Goal: Task Accomplishment & Management: Use online tool/utility

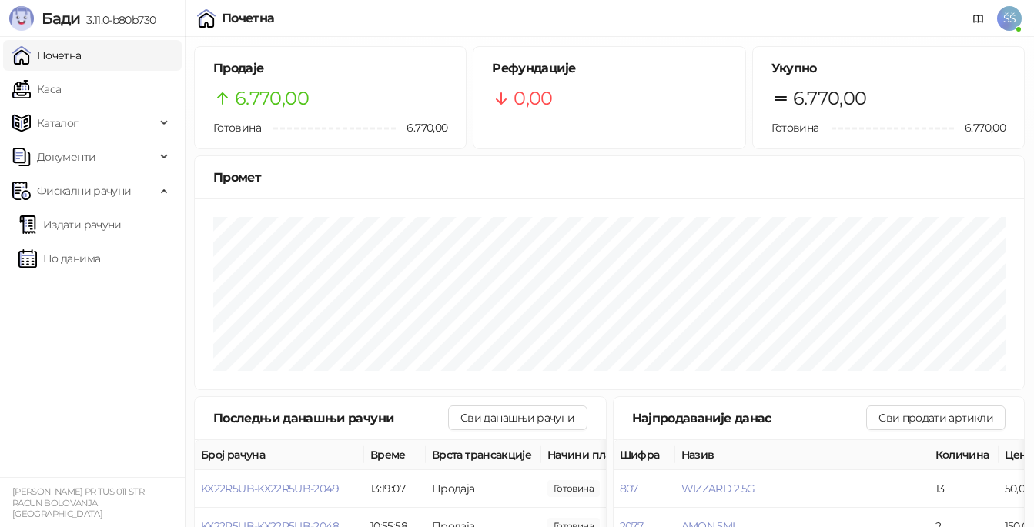
click at [79, 259] on link "По данима" at bounding box center [59, 258] width 82 height 31
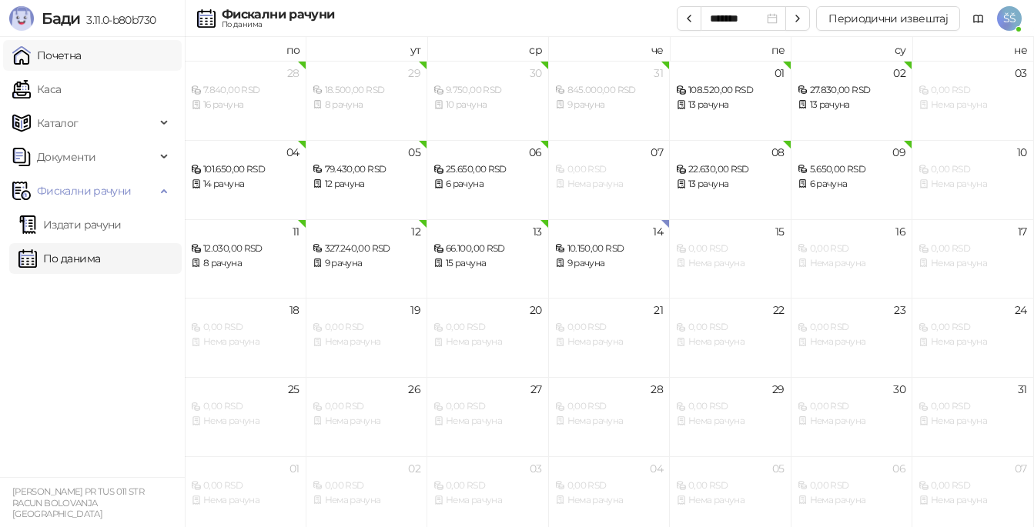
click at [54, 55] on link "Почетна" at bounding box center [46, 55] width 69 height 31
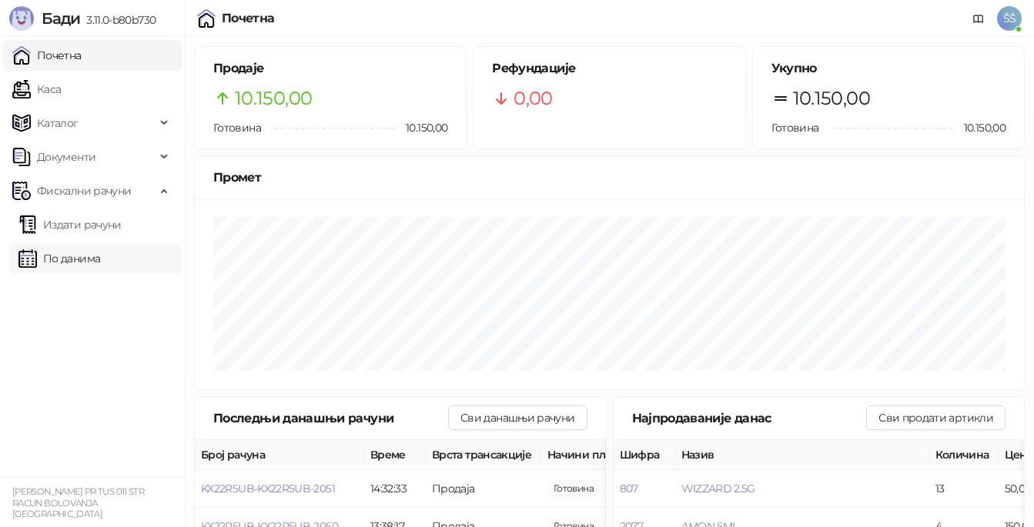
click at [54, 262] on link "По данима" at bounding box center [59, 258] width 82 height 31
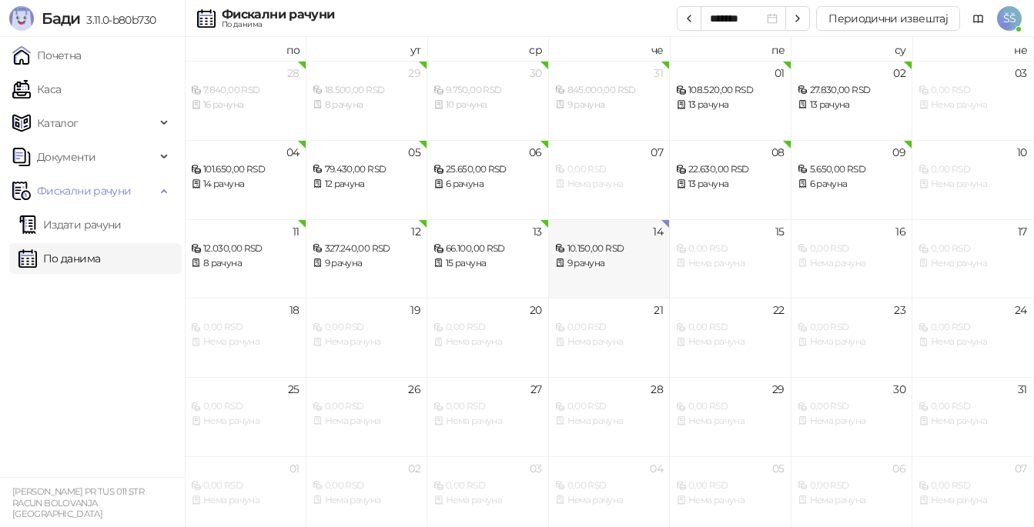
click at [669, 228] on div "14 10.150,00 RSD 9 рачуна" at bounding box center [610, 258] width 122 height 79
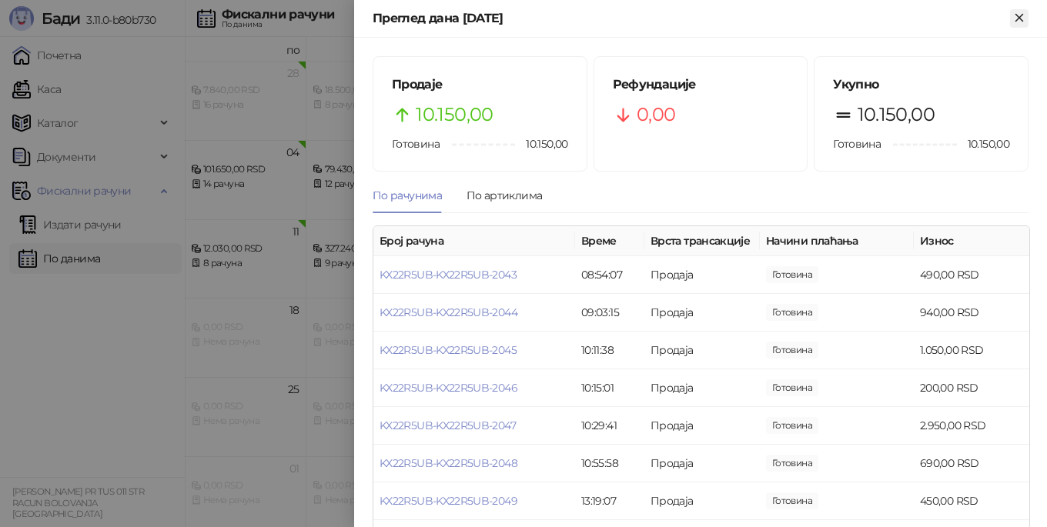
click at [1021, 22] on icon "Close" at bounding box center [1019, 18] width 14 height 14
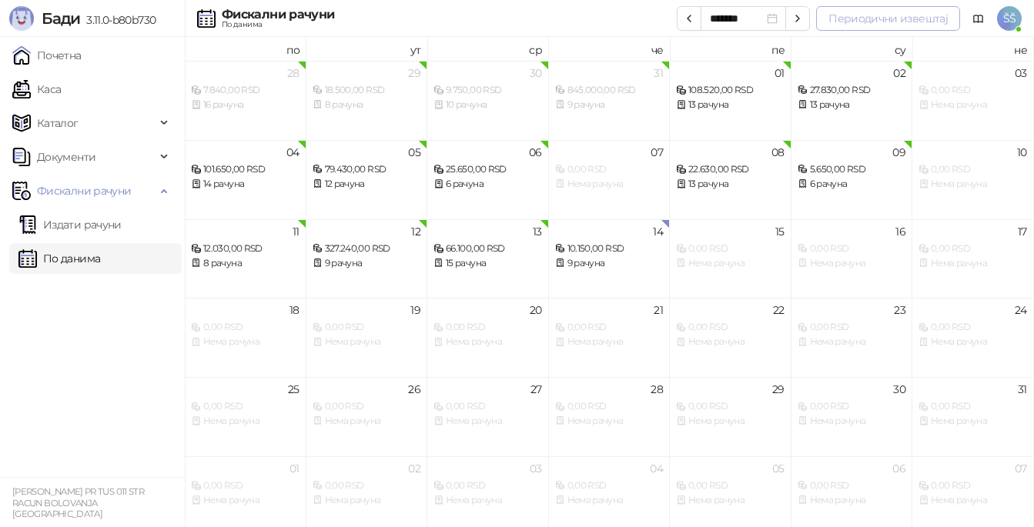
click at [938, 22] on button "Периодични извештај" at bounding box center [888, 18] width 144 height 25
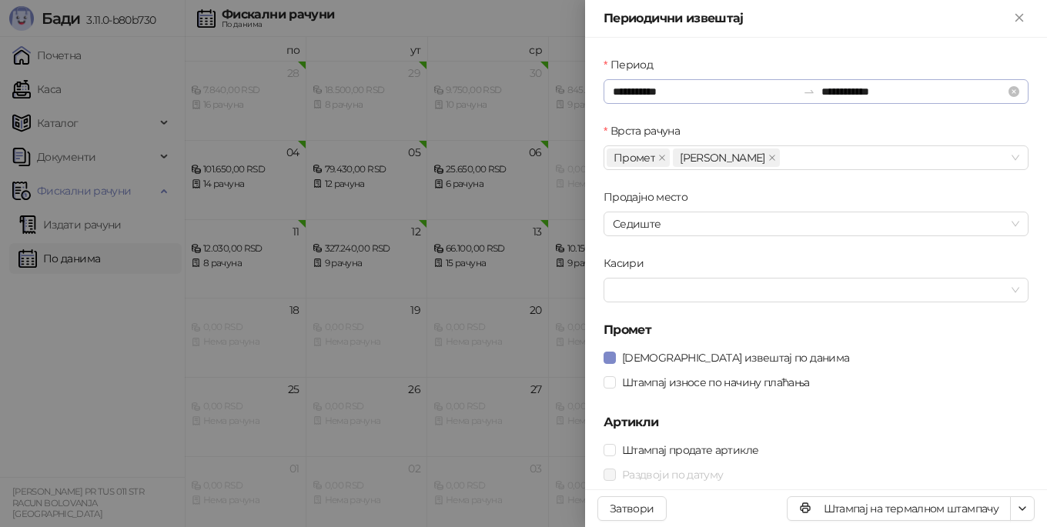
click at [803, 91] on icon "swap-right" at bounding box center [809, 91] width 12 height 12
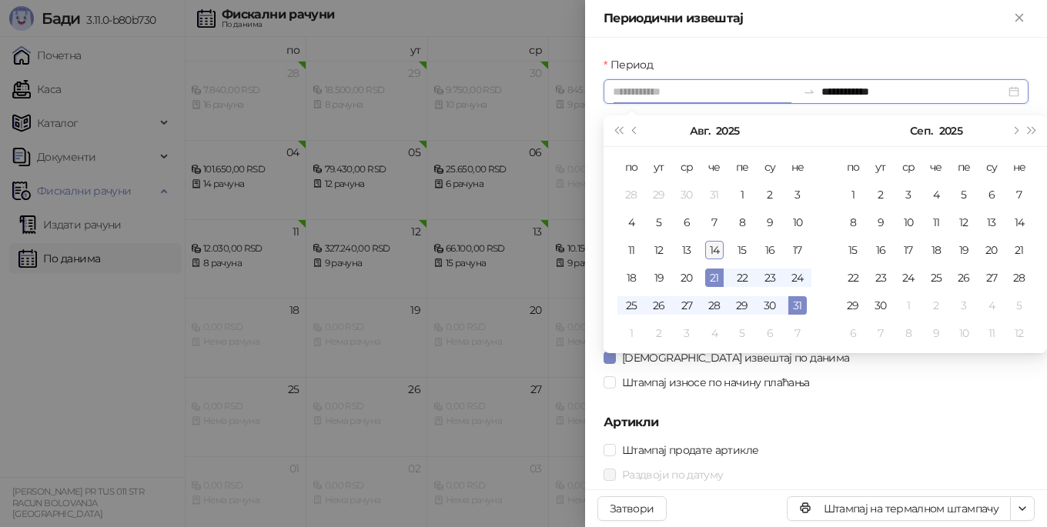
type input "**********"
click at [715, 252] on div "14" at bounding box center [714, 250] width 18 height 18
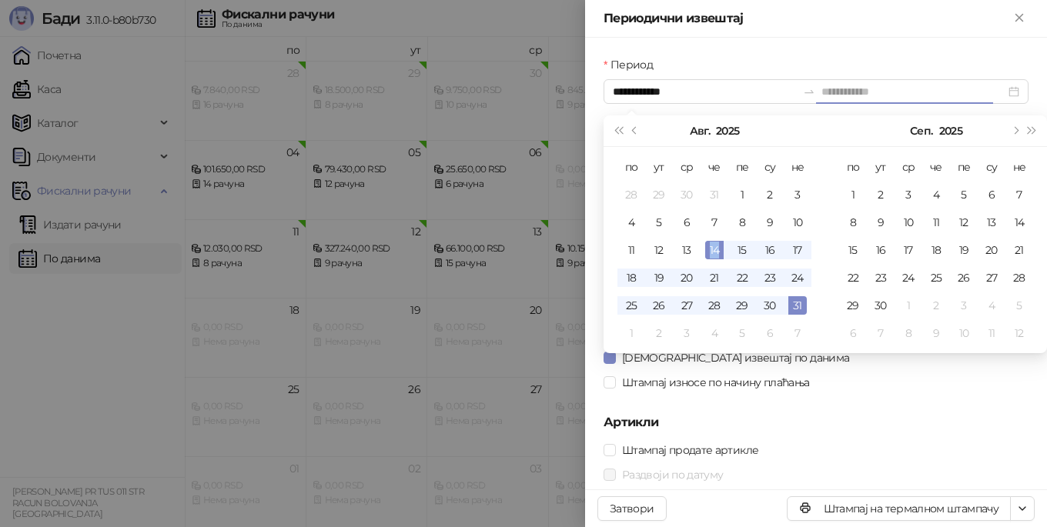
click at [715, 252] on div "14" at bounding box center [714, 250] width 18 height 18
type input "**********"
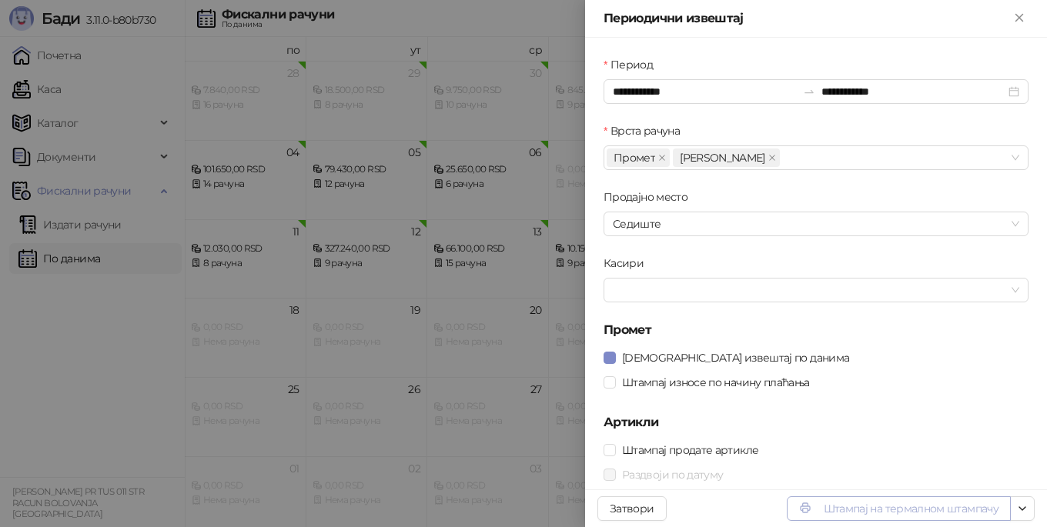
click at [871, 504] on button "Штампај на термалном штампачу" at bounding box center [899, 509] width 224 height 25
